Goal: Check status: Check status

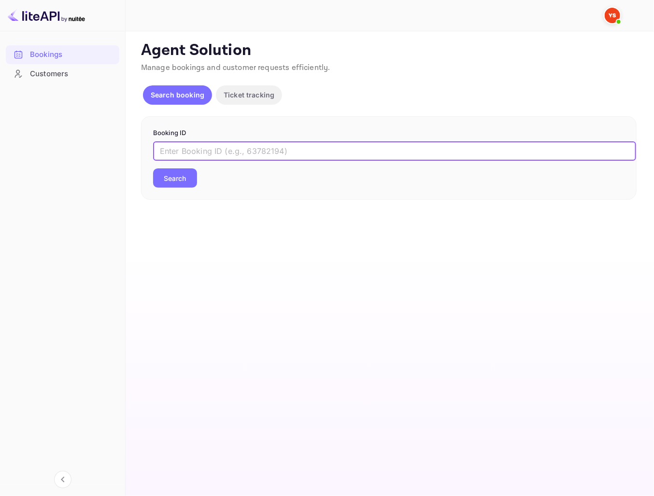
click at [222, 150] on input "text" at bounding box center [394, 150] width 483 height 19
type input "9597206"
click at [180, 176] on button "Search" at bounding box center [175, 177] width 44 height 19
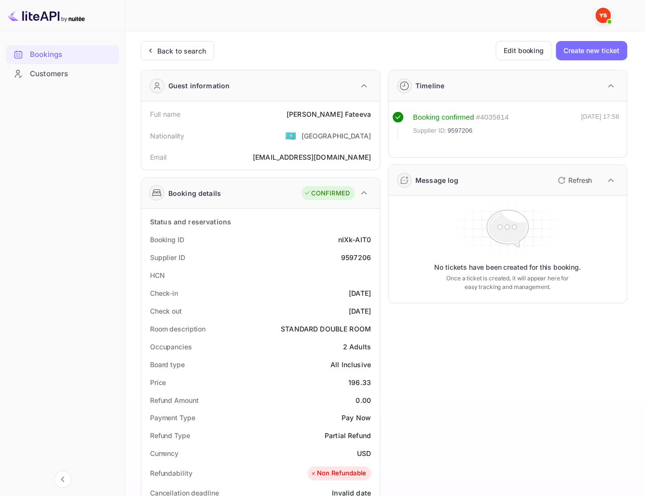
click at [473, 361] on div "Timeline Booking confirmed # 4035814 Supplier ID: 9597206 [DATE] 17:58 Message …" at bounding box center [505, 414] width 248 height 704
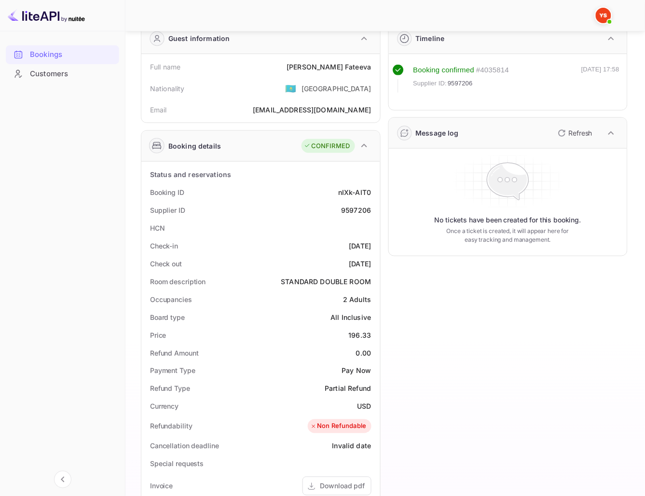
scroll to position [54, 0]
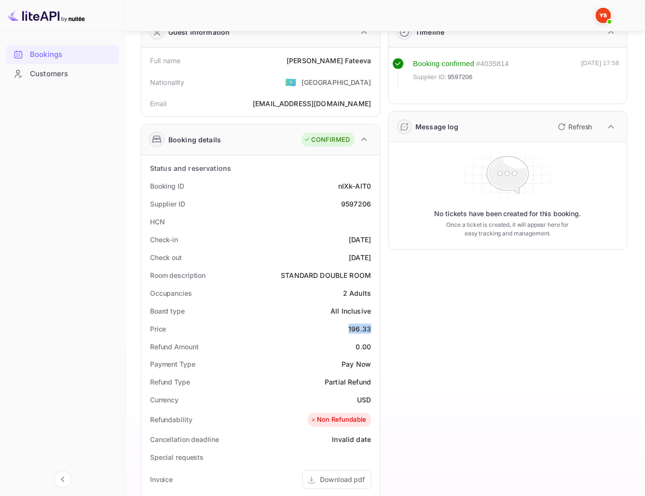
drag, startPoint x: 349, startPoint y: 326, endPoint x: 374, endPoint y: 326, distance: 25.1
click at [374, 327] on div "Price 196.33" at bounding box center [260, 329] width 231 height 18
copy div "196.33"
drag, startPoint x: 356, startPoint y: 402, endPoint x: 377, endPoint y: 398, distance: 21.6
click at [377, 398] on div "Status and reservations Booking ID nIXk-AIT0 Supplier ID 9597206 HCN Check-in […" at bounding box center [260, 430] width 239 height 550
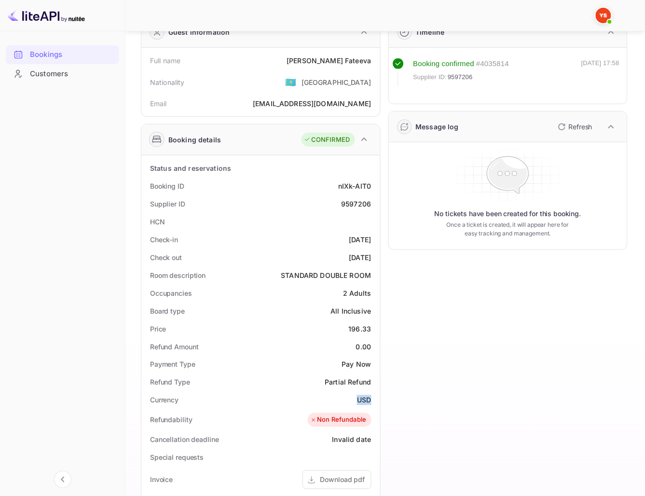
copy div "USD"
